Goal: Information Seeking & Learning: Find specific fact

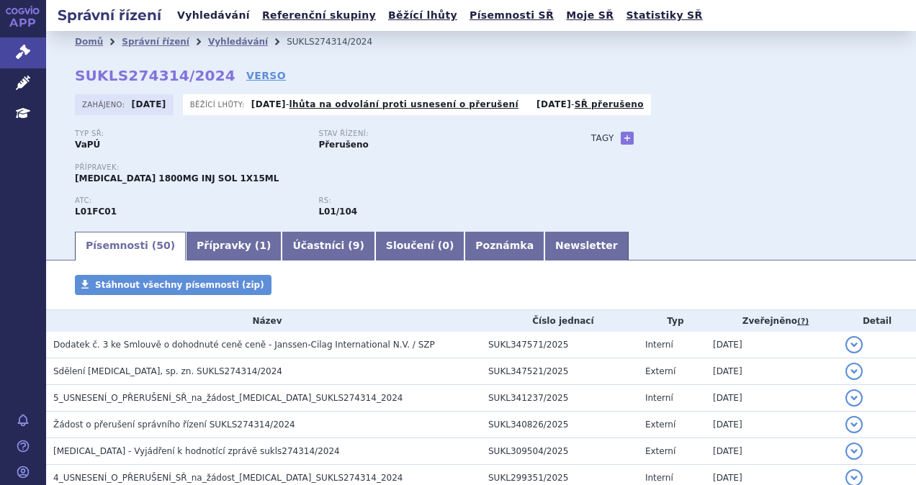
click at [215, 19] on link "Vyhledávání" at bounding box center [213, 15] width 81 height 19
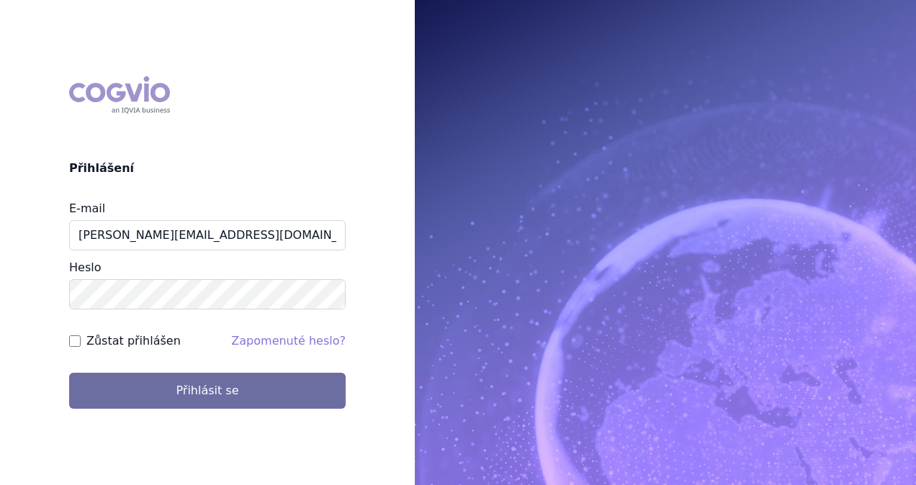
type input "michaela.x.tauchmanova@gsk.com"
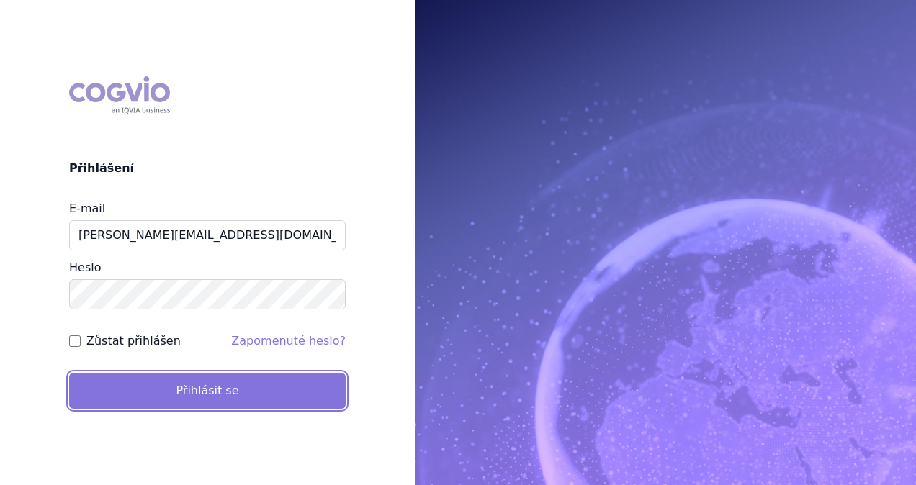
click at [217, 380] on button "Přihlásit se" at bounding box center [207, 391] width 276 height 36
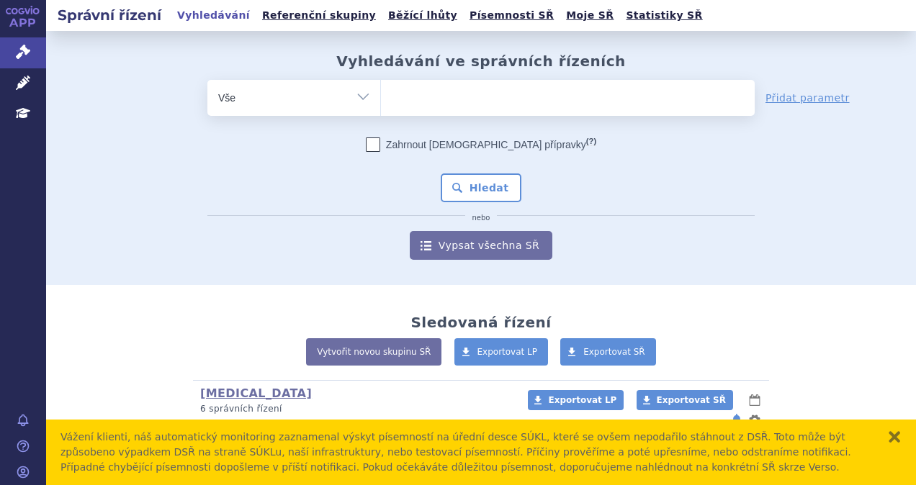
click at [436, 103] on ul at bounding box center [568, 95] width 374 height 30
click at [381, 103] on select at bounding box center [380, 97] width 1 height 36
type input "jem"
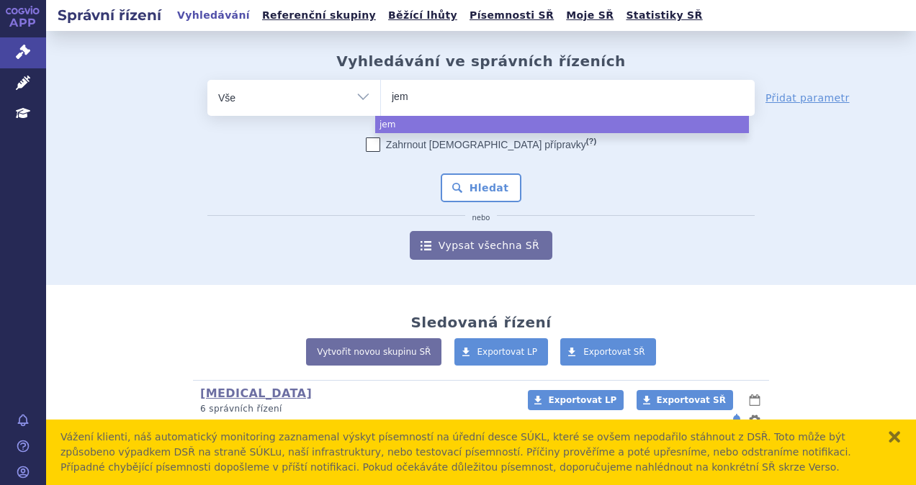
type input "jemp"
type input "jemper"
type input "jemperli"
select select "jemperli"
click at [452, 186] on button "Hledat" at bounding box center [480, 187] width 81 height 29
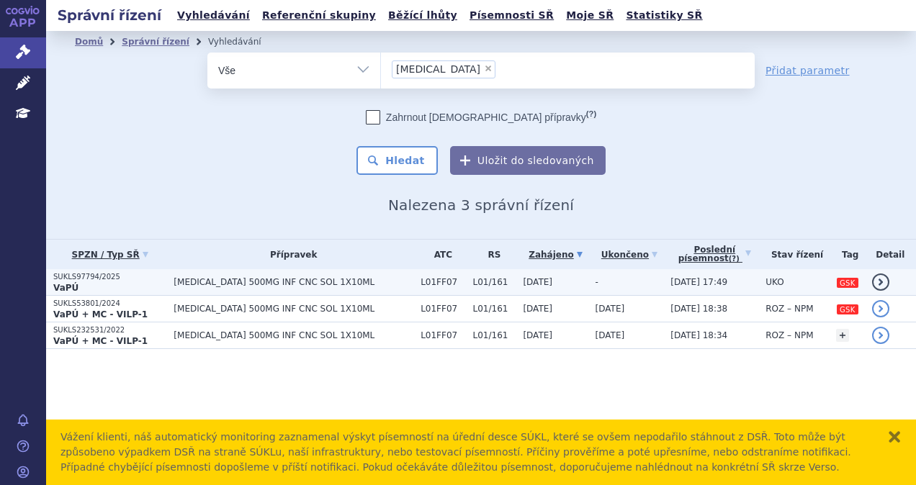
click at [227, 282] on span "[MEDICAL_DATA] 500MG INF CNC SOL 1X10ML" at bounding box center [293, 282] width 240 height 10
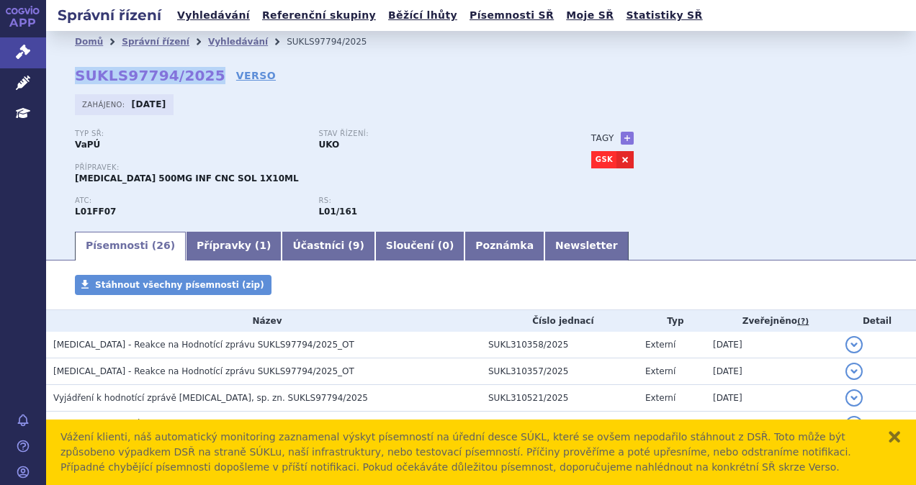
drag, startPoint x: 201, startPoint y: 79, endPoint x: 68, endPoint y: 86, distance: 132.6
click at [68, 86] on div "Domů Správní řízení Vyhledávání SUKLS97794/2025 SUKLS97794/2025 VERSO [GEOGRAPH…" at bounding box center [480, 141] width 869 height 177
copy strong "SUKLS97794/2025"
click at [220, 6] on link "Vyhledávání" at bounding box center [213, 15] width 81 height 19
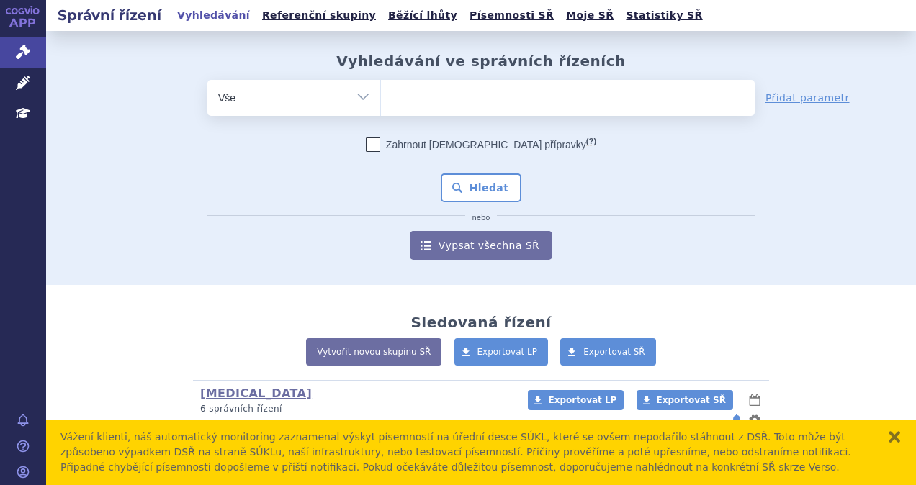
click at [406, 95] on ul at bounding box center [568, 95] width 374 height 30
click at [381, 95] on select at bounding box center [380, 97] width 1 height 36
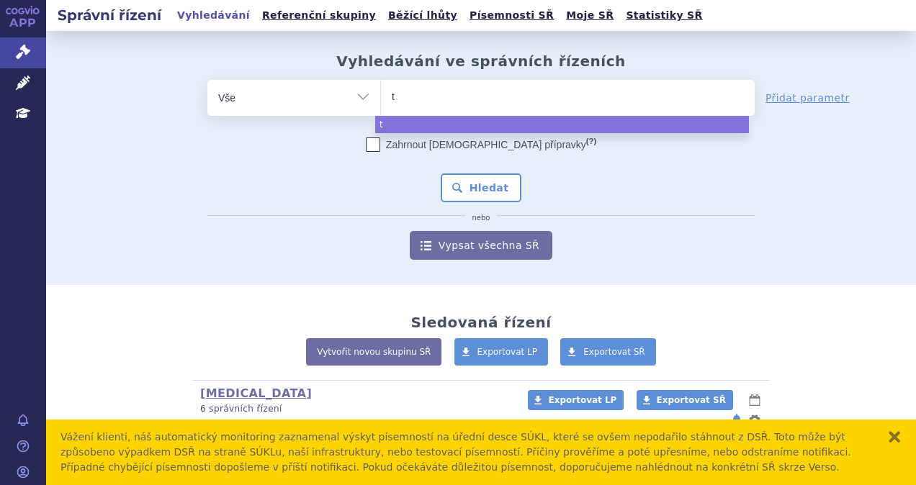
type input "ta"
type input "talv"
type input "talve"
type input "talvey"
select select "talvey"
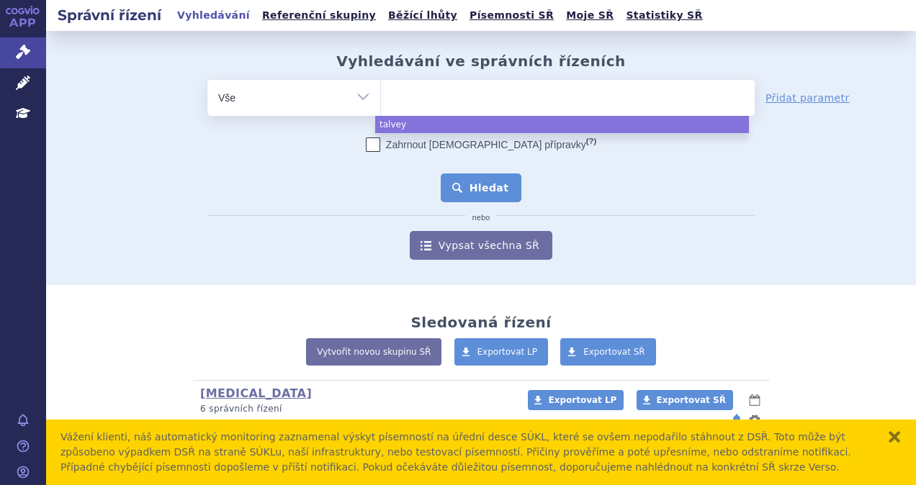
click at [486, 183] on button "Hledat" at bounding box center [480, 187] width 81 height 29
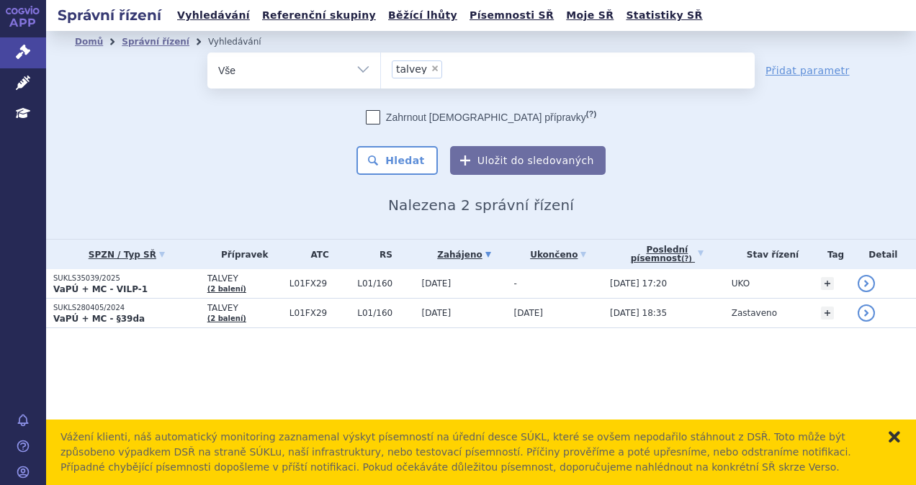
click at [895, 438] on button "zavřít" at bounding box center [894, 437] width 14 height 14
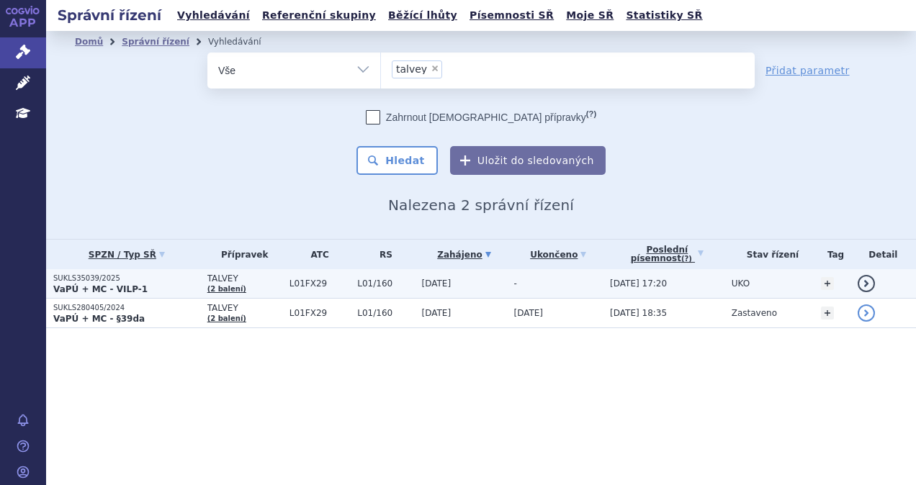
click at [196, 285] on p "VaPÚ + MC - VILP-1" at bounding box center [126, 290] width 147 height 12
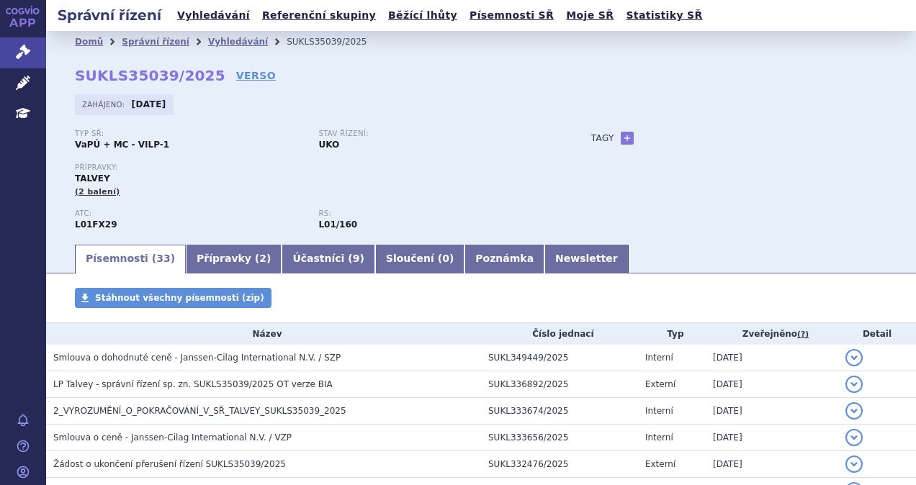
click at [201, 76] on div "Domů Správní řízení Vyhledávání SUKLS35039/2025 SUKLS35039/2025 VERSO [GEOGRAPH…" at bounding box center [480, 148] width 869 height 190
drag, startPoint x: 78, startPoint y: 71, endPoint x: 201, endPoint y: 76, distance: 122.5
click at [201, 76] on strong "SUKLS35039/2025" at bounding box center [150, 75] width 150 height 17
copy strong "SUKLS35039/2025"
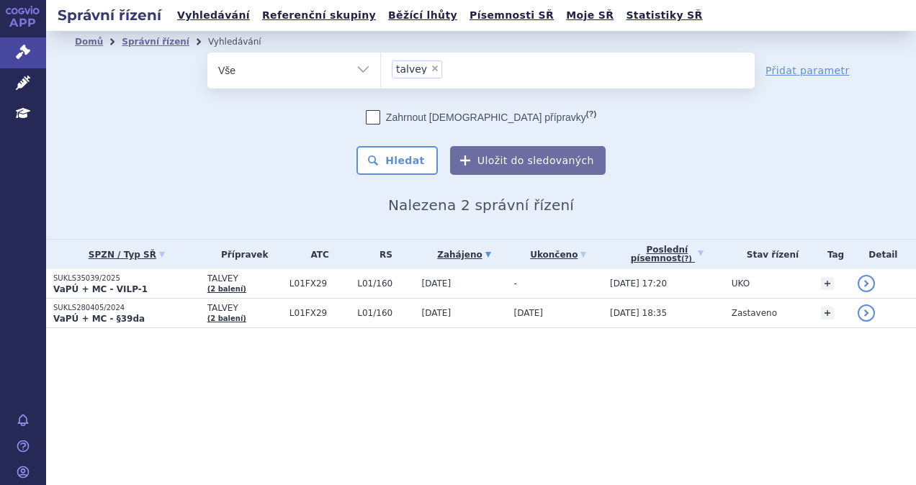
click at [431, 64] on span "×" at bounding box center [434, 68] width 9 height 9
click at [381, 63] on select "talvey" at bounding box center [380, 70] width 1 height 36
select select
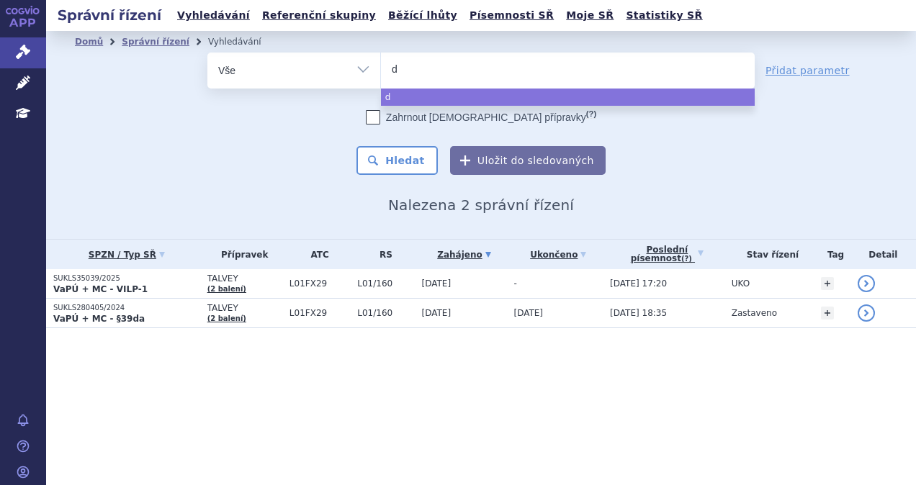
type input "da"
type input "dar"
type input "darza"
type input "darzake"
type input "darzak"
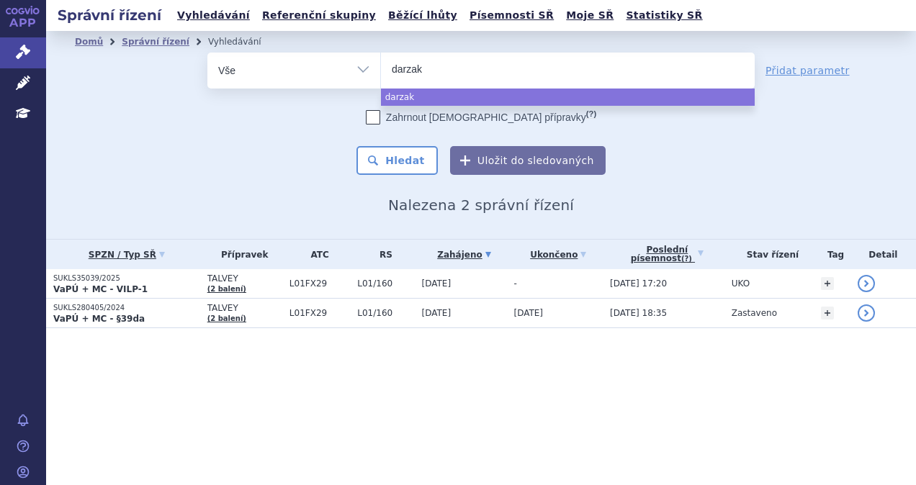
type input "darza"
type input "darzale"
type input "darzalex"
select select "darzalex"
click at [407, 155] on button "Hledat" at bounding box center [396, 160] width 81 height 29
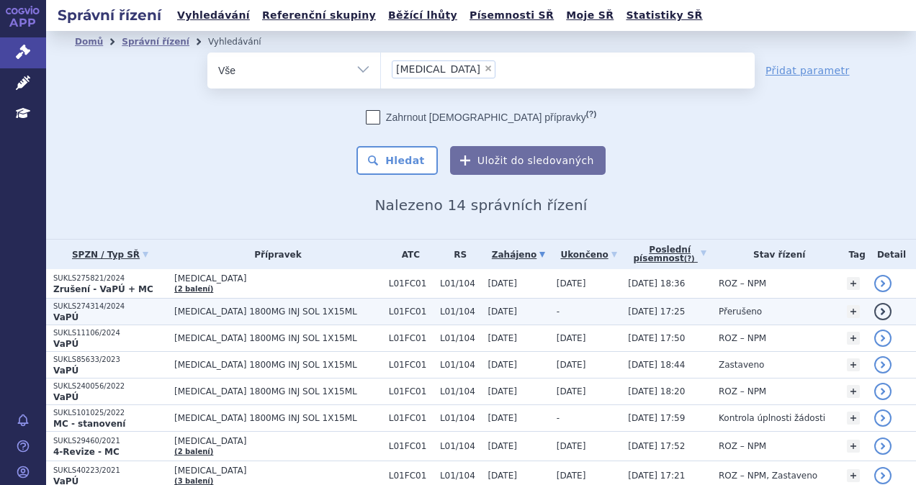
click at [163, 315] on p "VaPÚ" at bounding box center [110, 318] width 114 height 12
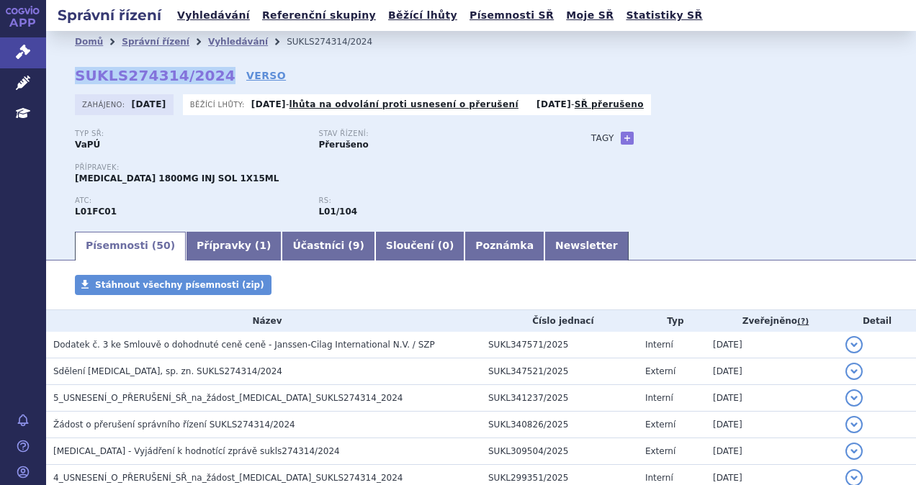
drag, startPoint x: 208, startPoint y: 79, endPoint x: 73, endPoint y: 82, distance: 135.3
click at [73, 82] on div "Domů Správní řízení Vyhledávání SUKLS274314/2024 SUKLS274314/2024 VERSO [GEOGRA…" at bounding box center [480, 141] width 869 height 177
copy strong "SUKLS274314/2024"
